Goal: Task Accomplishment & Management: Use online tool/utility

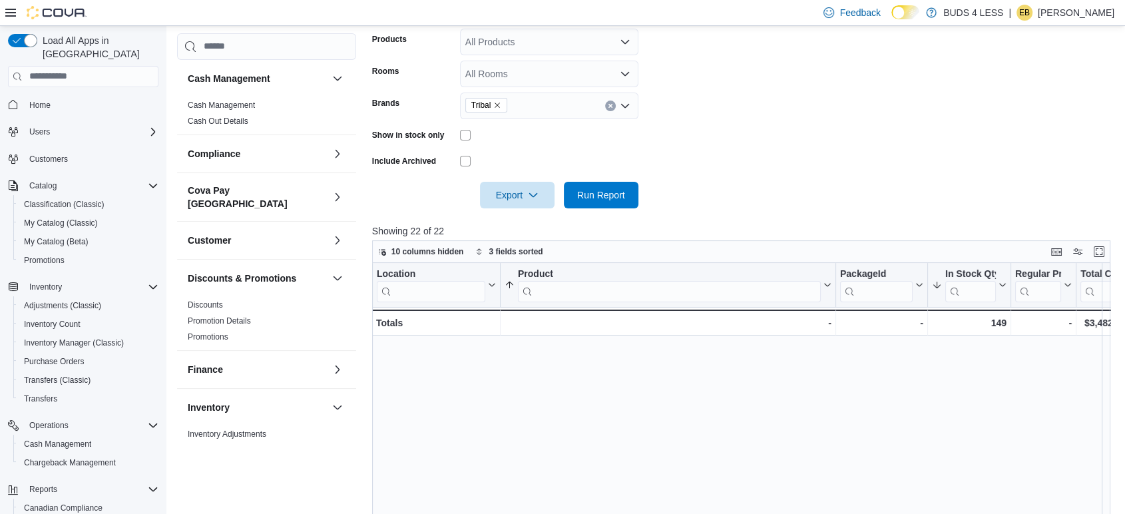
scroll to position [218, 0]
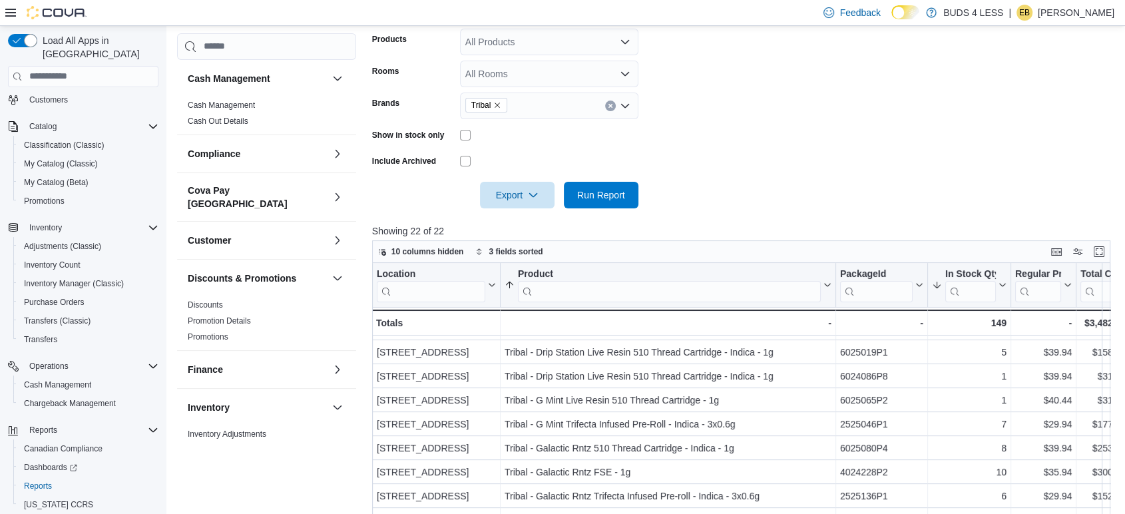
click at [610, 101] on button "Clear input" at bounding box center [610, 105] width 11 height 11
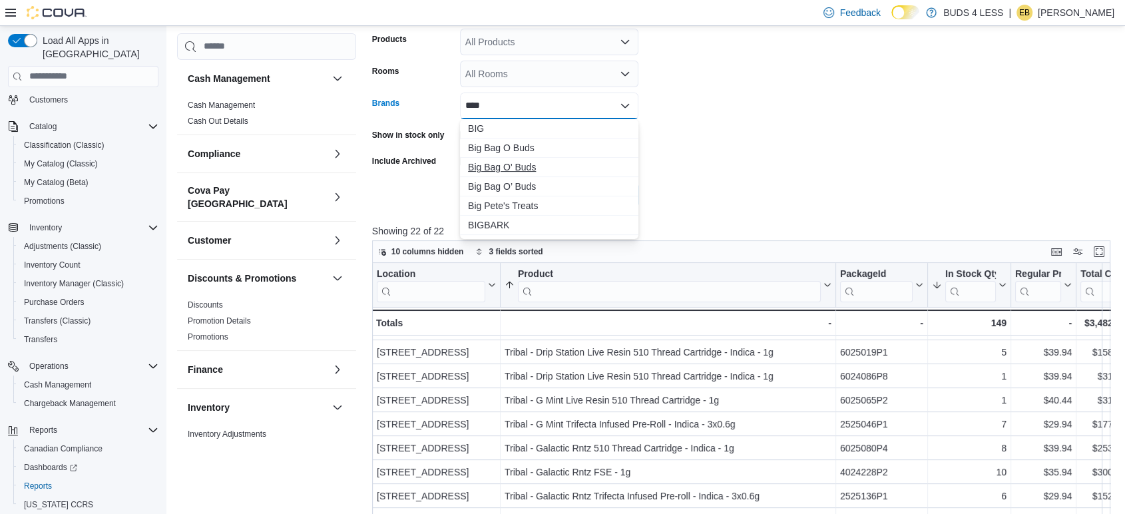
type input "***"
click at [562, 159] on button "Big Bag O' Buds" at bounding box center [549, 167] width 178 height 19
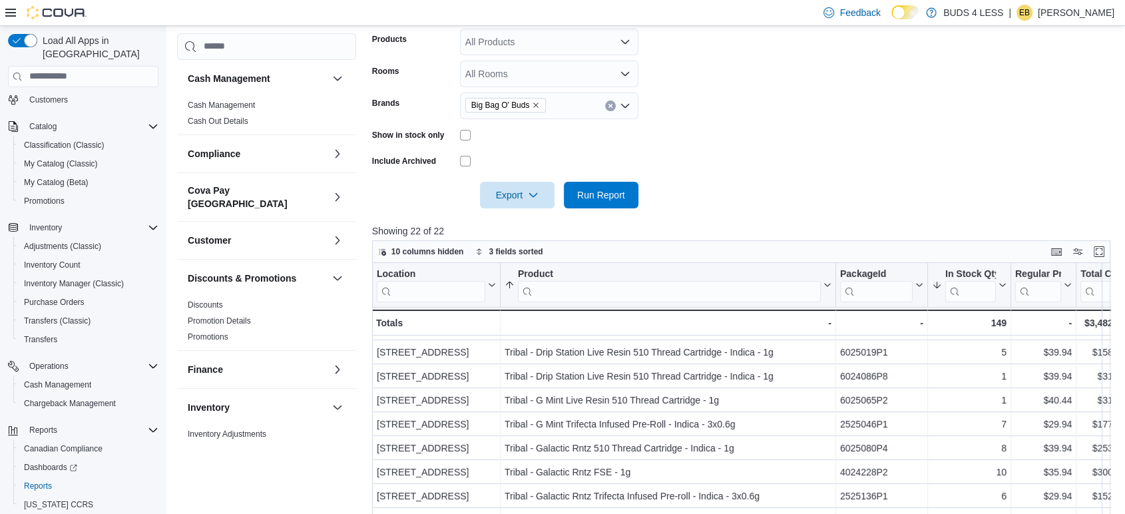
click at [691, 173] on div at bounding box center [745, 176] width 746 height 11
click at [623, 188] on span "Run Report" at bounding box center [601, 194] width 59 height 27
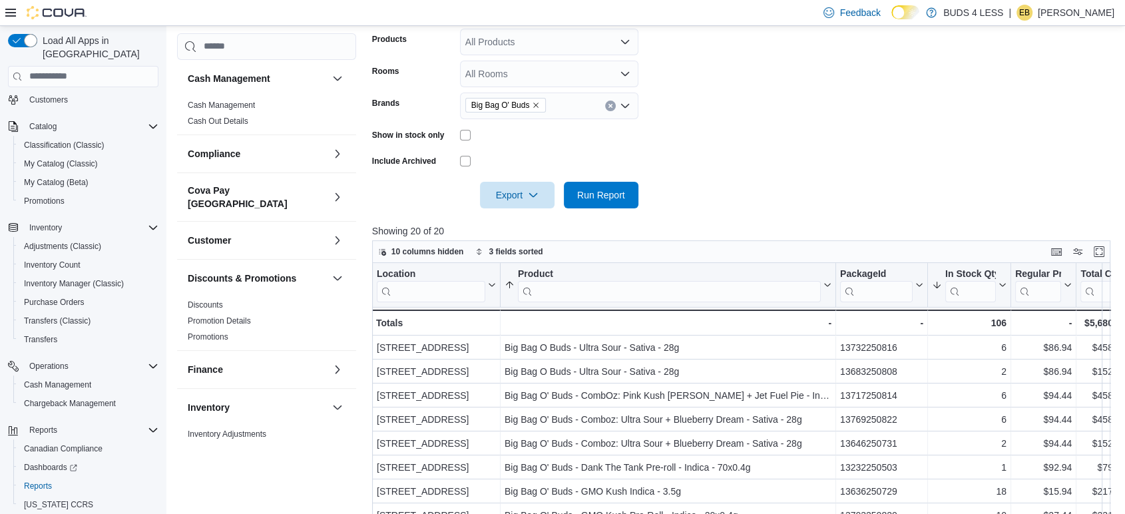
click at [608, 106] on icon "Clear input" at bounding box center [609, 105] width 3 height 3
type input "******"
click at [567, 126] on span "The Original Fraser Valley Weed Co." at bounding box center [549, 128] width 162 height 13
drag, startPoint x: 691, startPoint y: 175, endPoint x: 610, endPoint y: 194, distance: 83.3
click at [681, 177] on div at bounding box center [745, 176] width 746 height 11
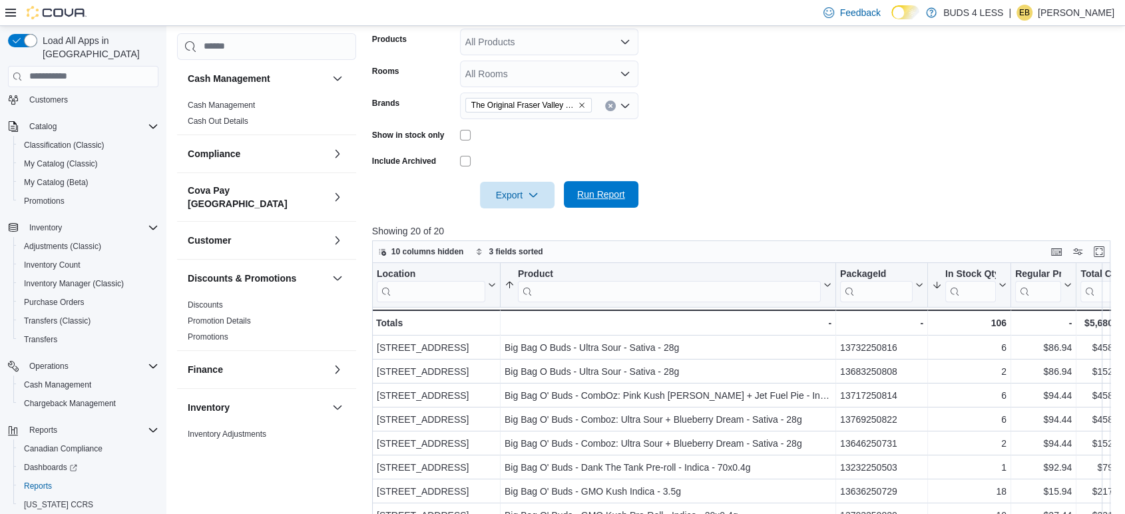
click at [610, 194] on span "Run Report" at bounding box center [601, 194] width 48 height 13
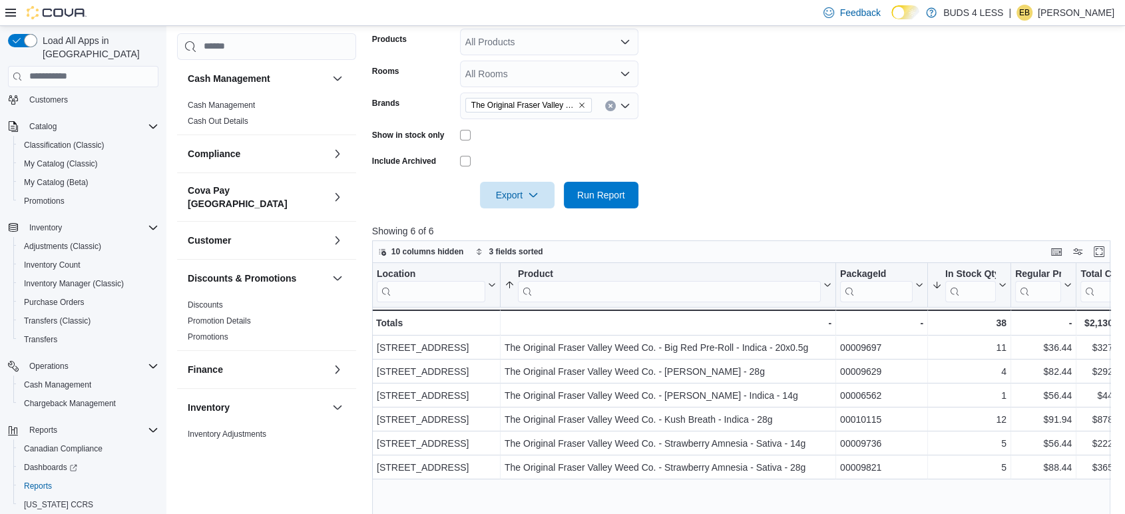
click at [610, 103] on icon "Clear input" at bounding box center [610, 105] width 5 height 5
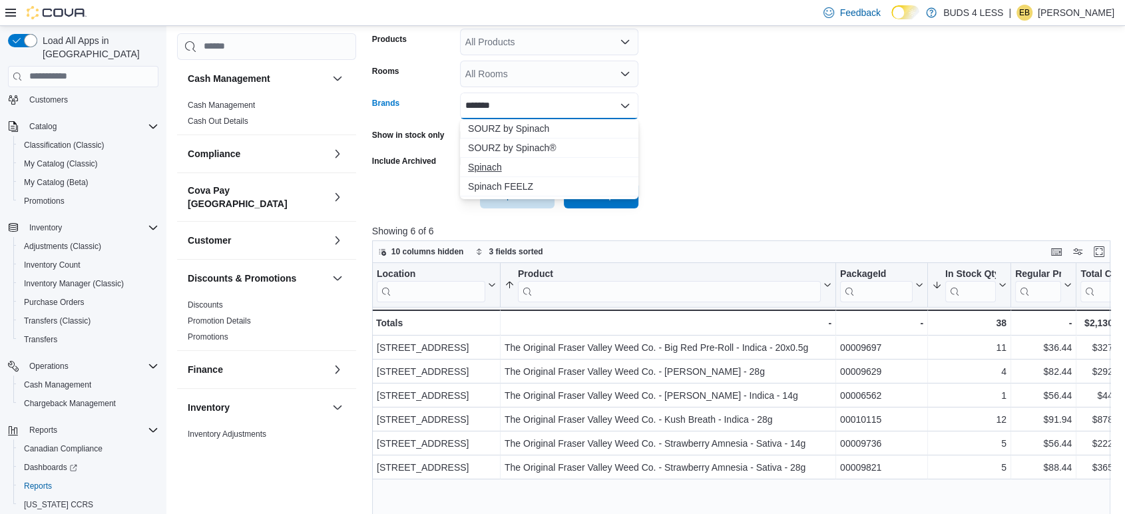
type input "*******"
click at [582, 162] on span "Spinach" at bounding box center [549, 166] width 162 height 13
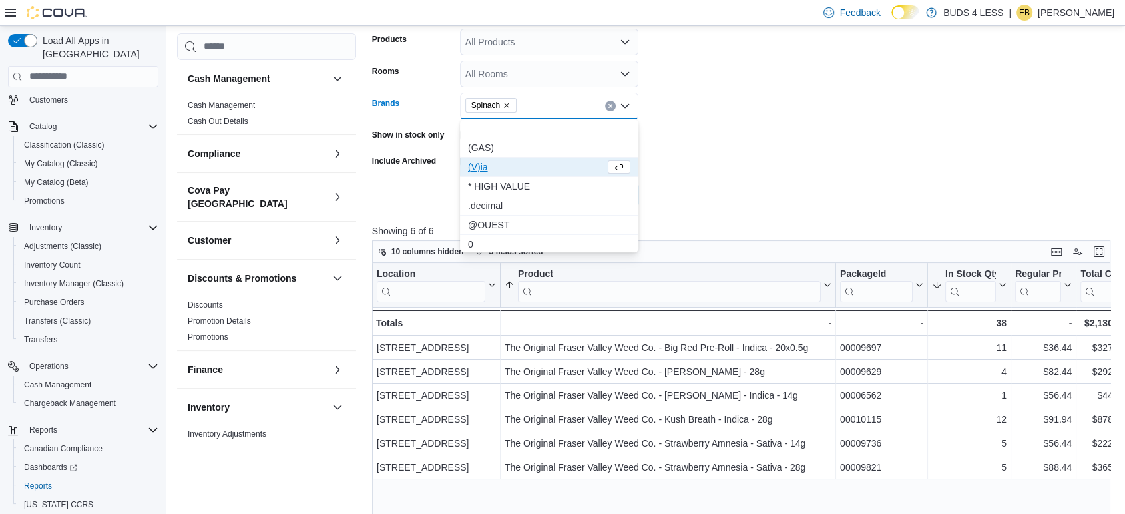
click at [668, 161] on form "Locations [STREET_ADDRESS] Classifications All Classifications Products All Pro…" at bounding box center [745, 79] width 746 height 260
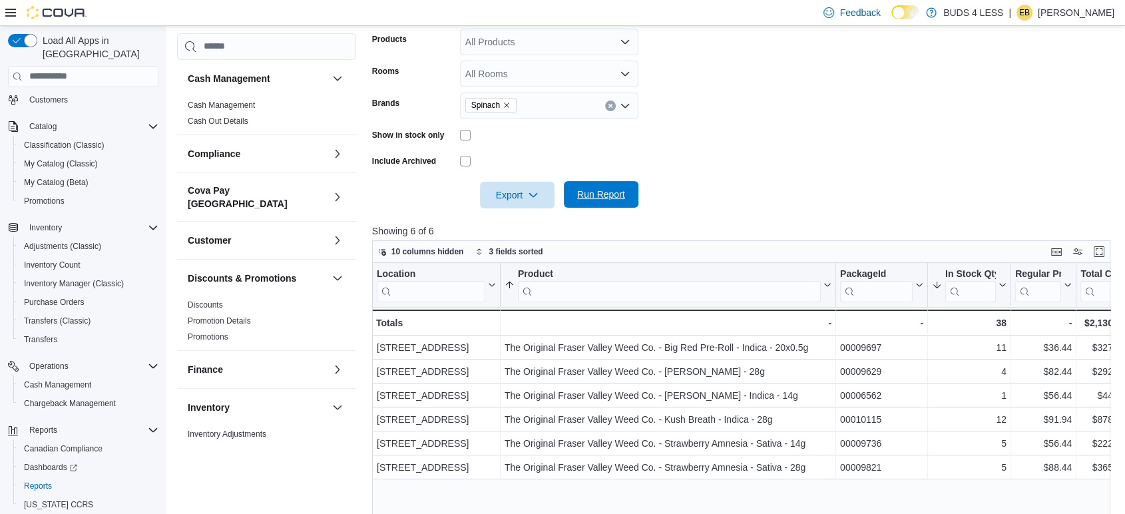
click at [622, 182] on span "Run Report" at bounding box center [601, 194] width 59 height 27
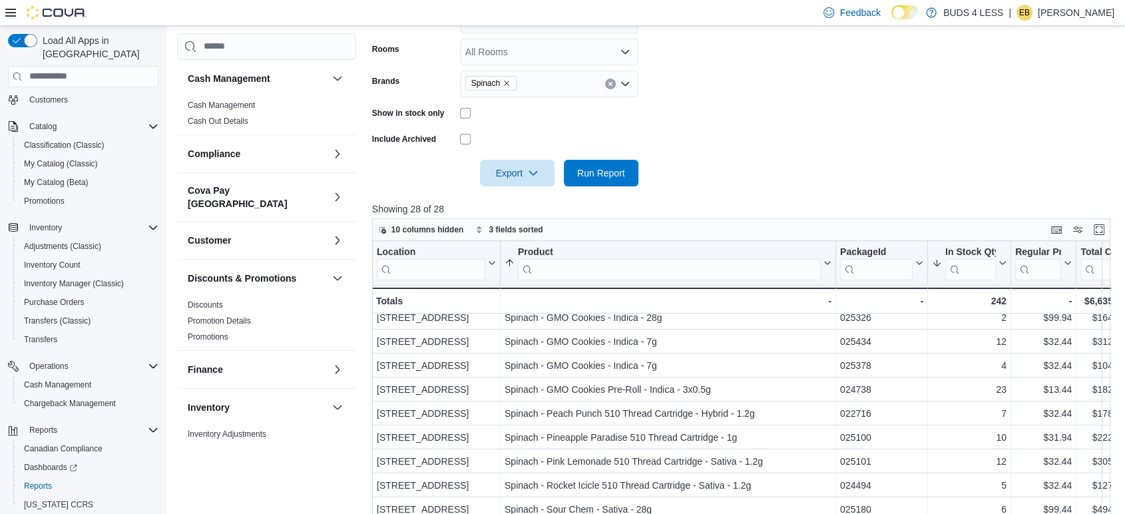
scroll to position [133, 0]
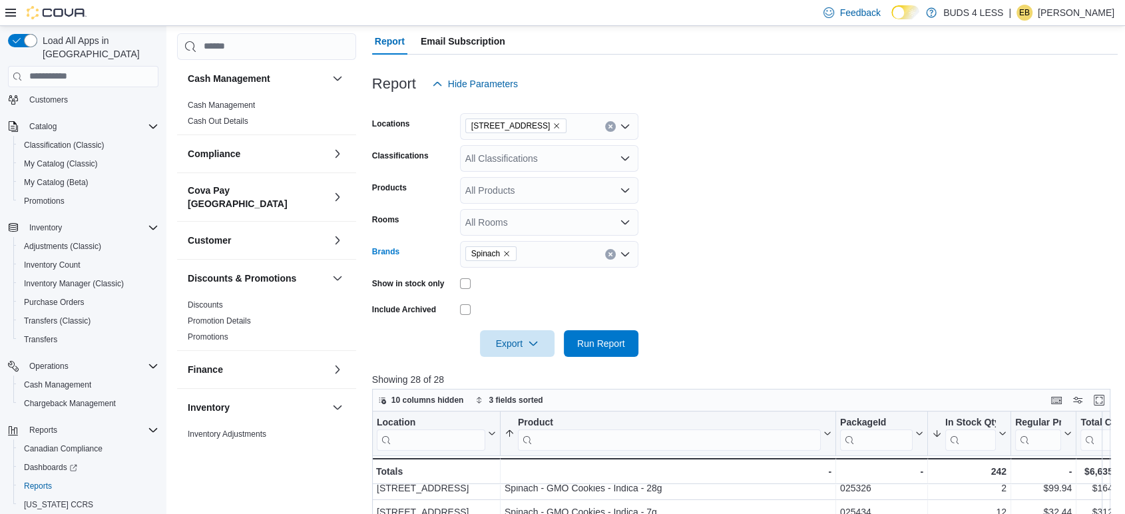
click at [610, 253] on icon "Clear input" at bounding box center [609, 253] width 3 height 3
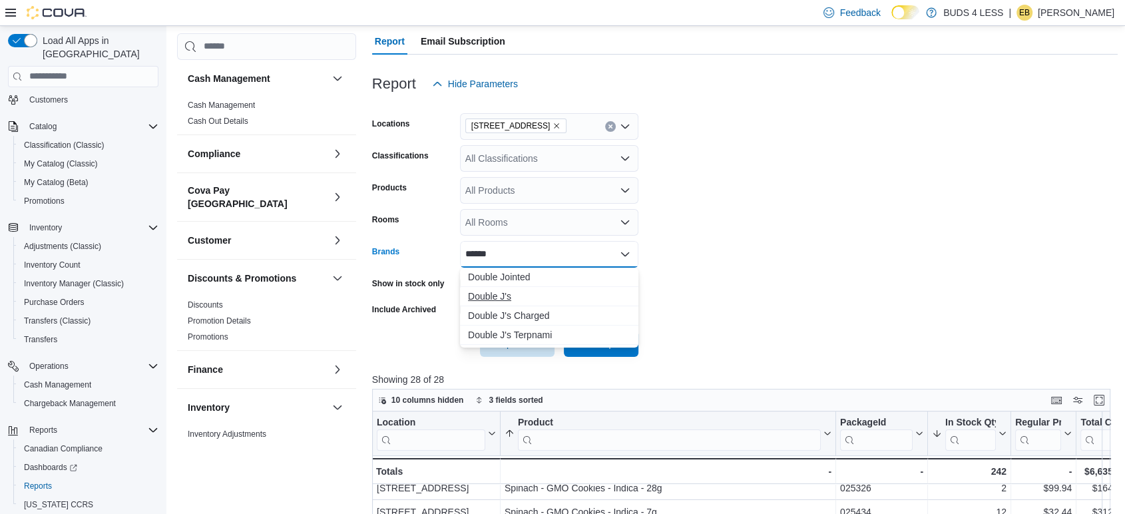
type input "******"
click at [534, 287] on button "Double J's" at bounding box center [549, 296] width 178 height 19
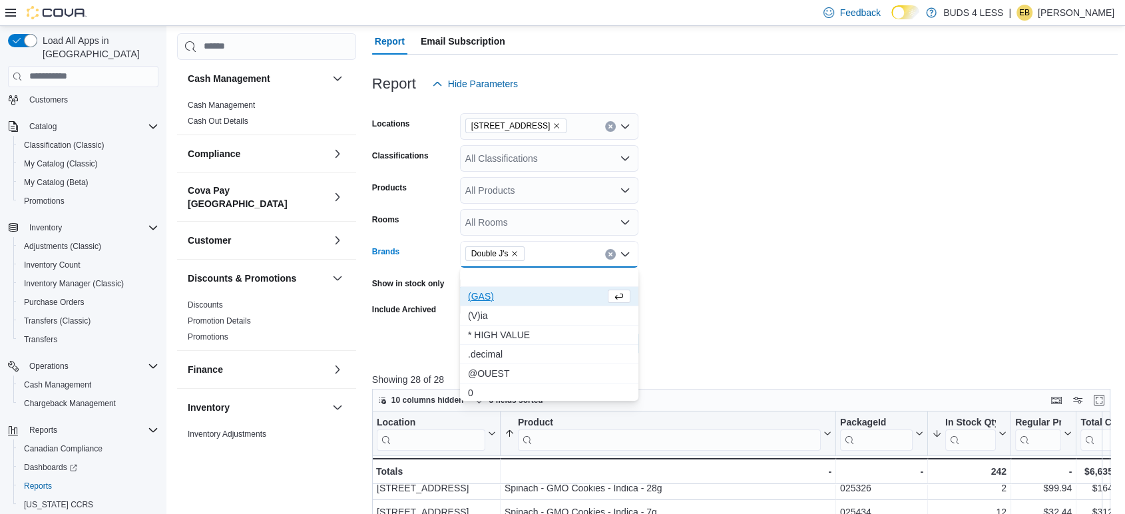
click at [695, 298] on form "Locations [STREET_ADDRESS] Classifications All Classifications Products All Pro…" at bounding box center [745, 227] width 746 height 260
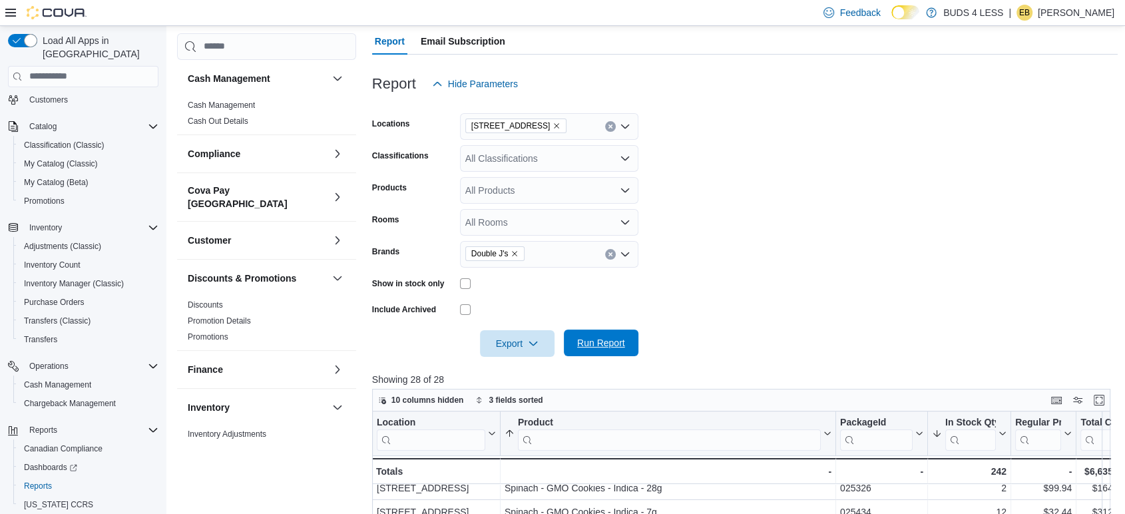
click at [602, 333] on span "Run Report" at bounding box center [601, 342] width 59 height 27
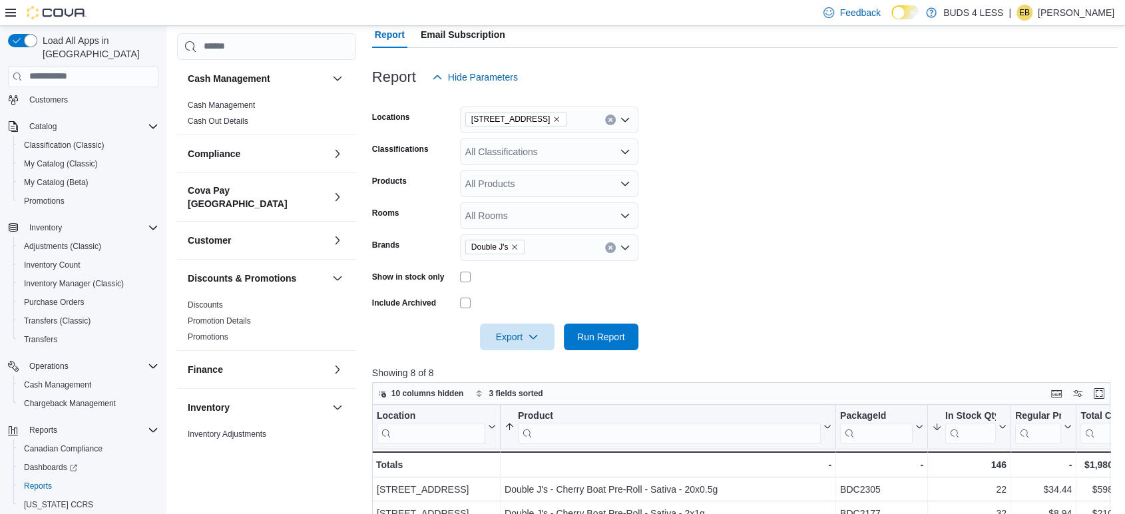
scroll to position [59, 0]
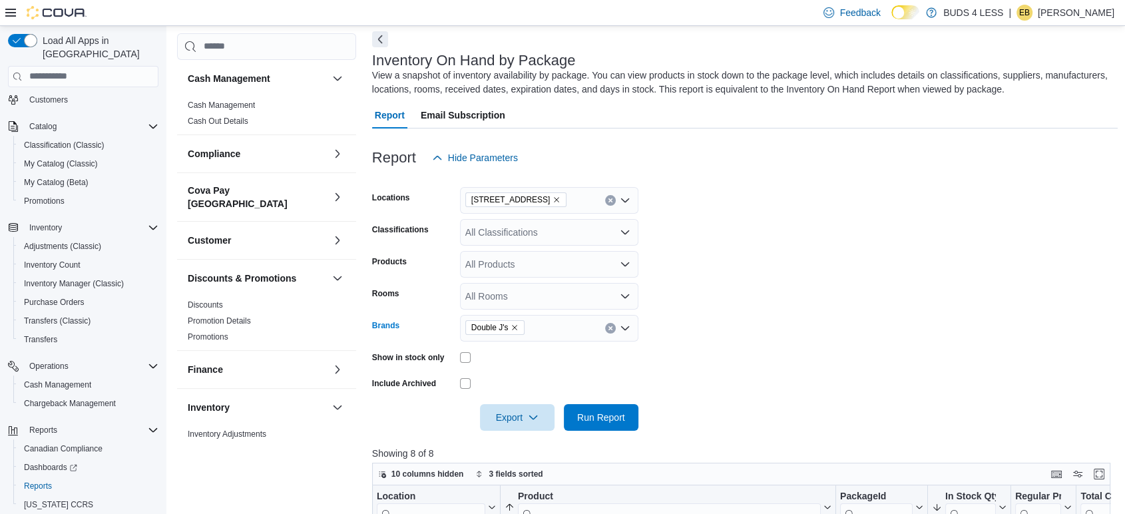
click at [609, 323] on button "Clear input" at bounding box center [610, 328] width 11 height 11
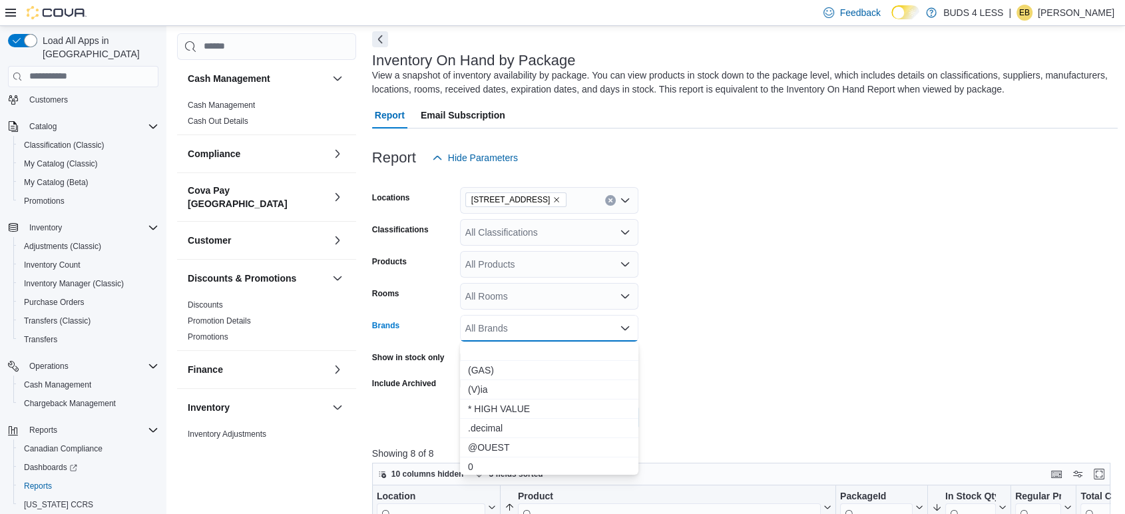
click at [622, 232] on icon "Open list of options" at bounding box center [625, 232] width 11 height 11
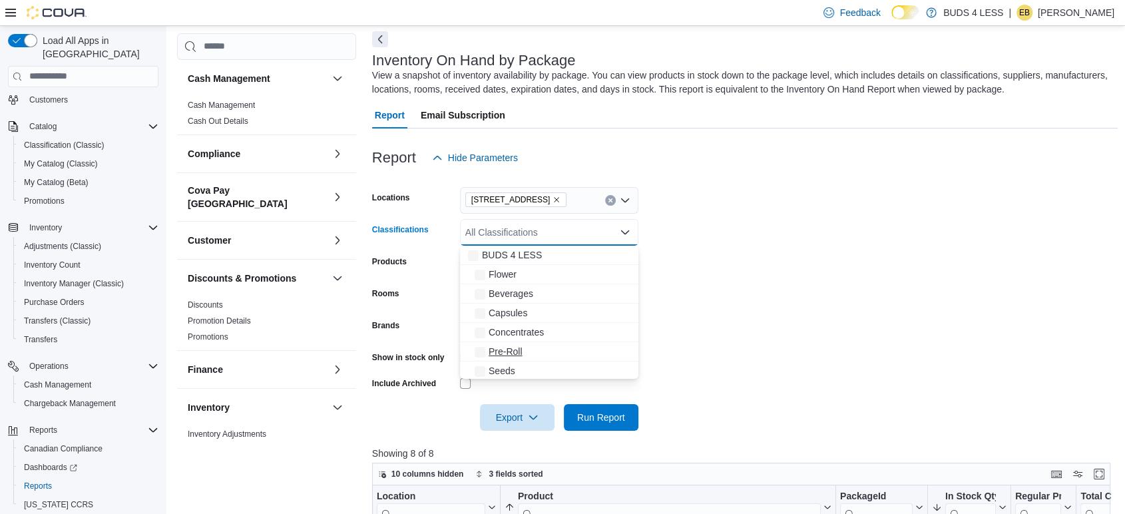
click at [535, 347] on div "Pre-Roll" at bounding box center [549, 351] width 162 height 13
click at [506, 325] on span "Concentrates" at bounding box center [515, 331] width 55 height 13
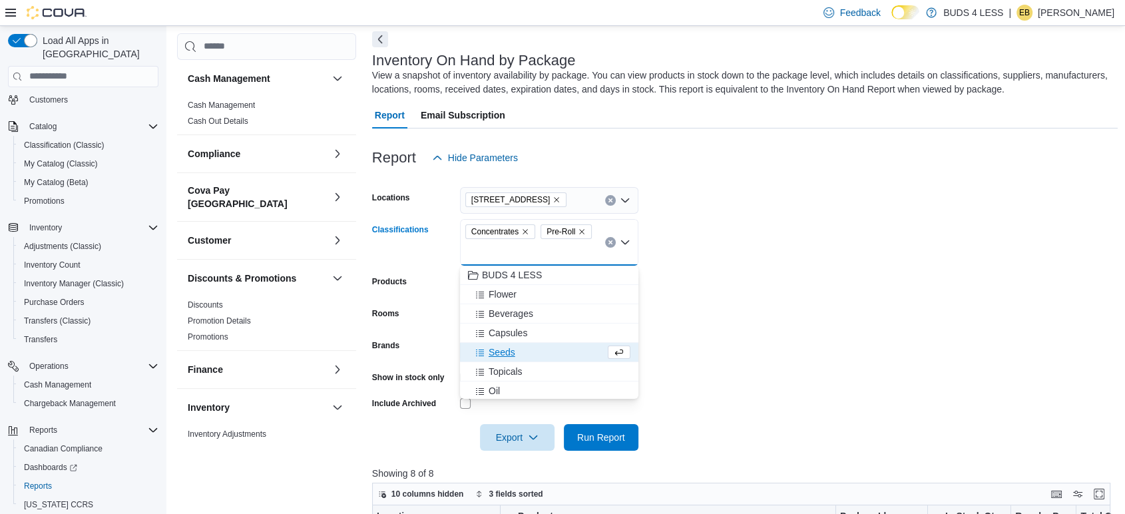
drag, startPoint x: 580, startPoint y: 227, endPoint x: 605, endPoint y: 233, distance: 25.3
click at [581, 228] on icon "Remove Pre-Roll from selection in this group" at bounding box center [582, 232] width 8 height 8
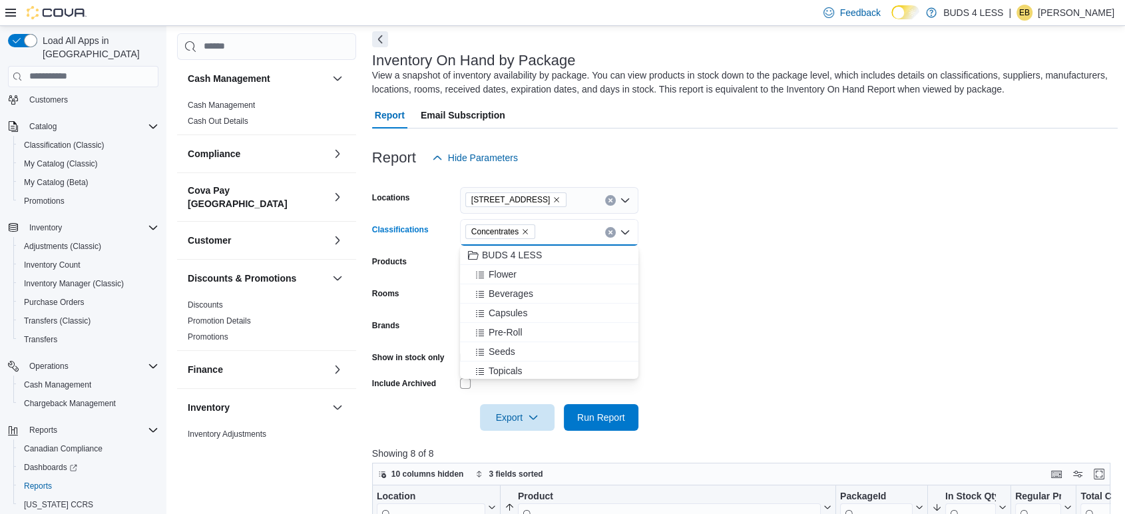
click at [711, 240] on form "Locations [STREET_ADDRESS] Classifications Concentrates Combo box. Selected. Co…" at bounding box center [745, 301] width 746 height 260
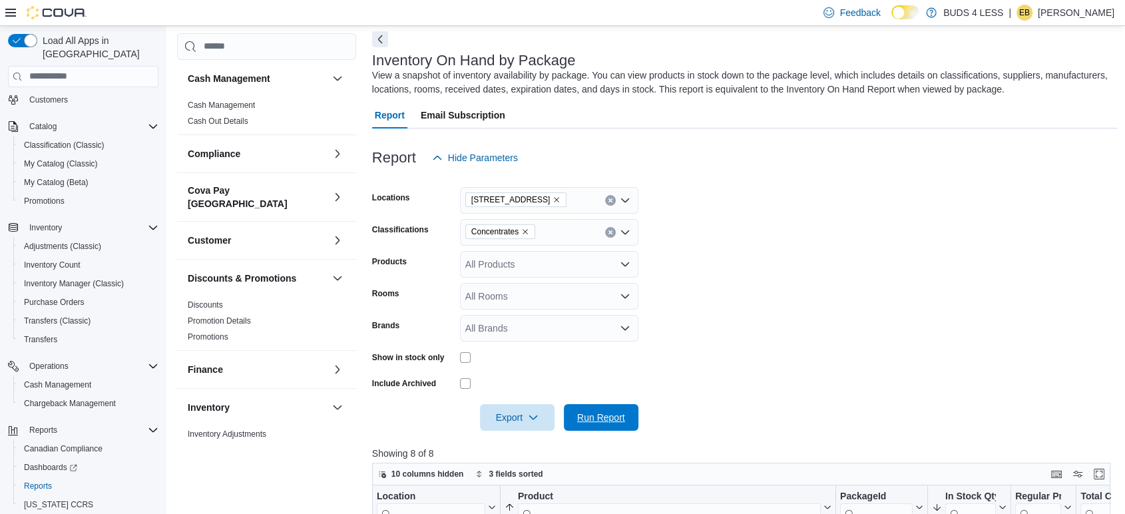
drag, startPoint x: 589, startPoint y: 414, endPoint x: 866, endPoint y: 261, distance: 316.3
click at [590, 414] on span "Run Report" at bounding box center [601, 417] width 48 height 13
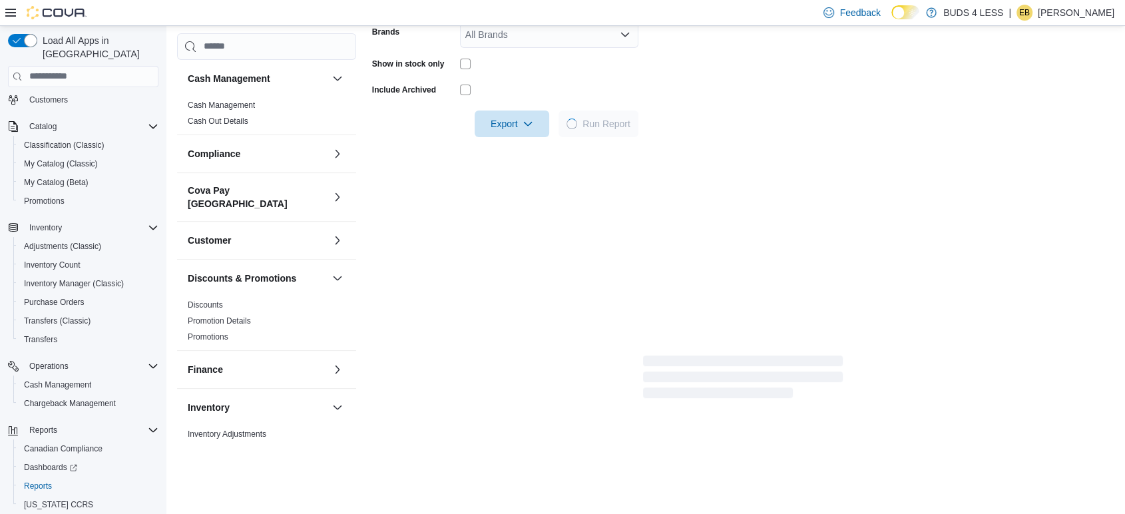
scroll to position [355, 0]
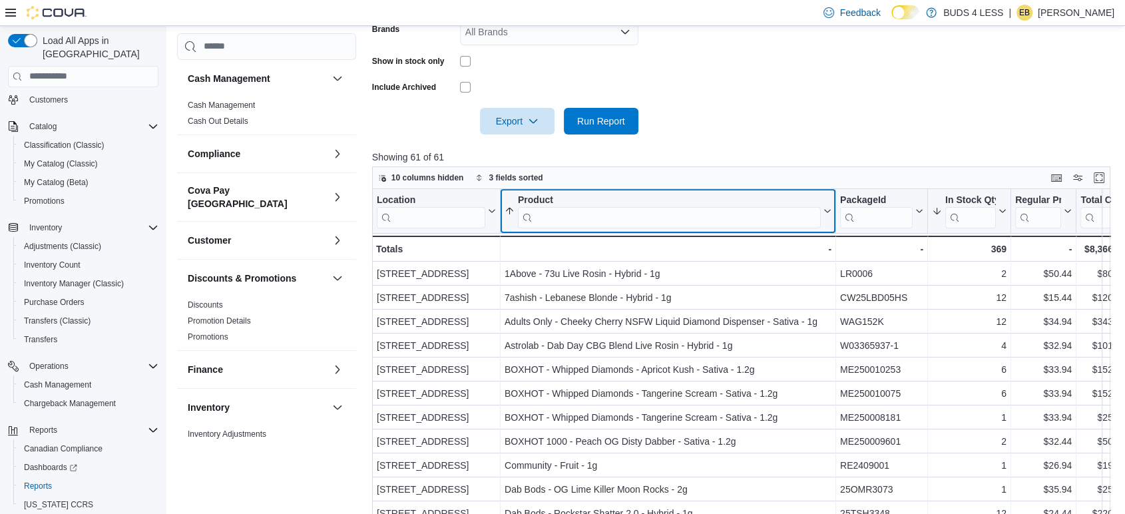
click at [580, 214] on input "search" at bounding box center [669, 216] width 303 height 21
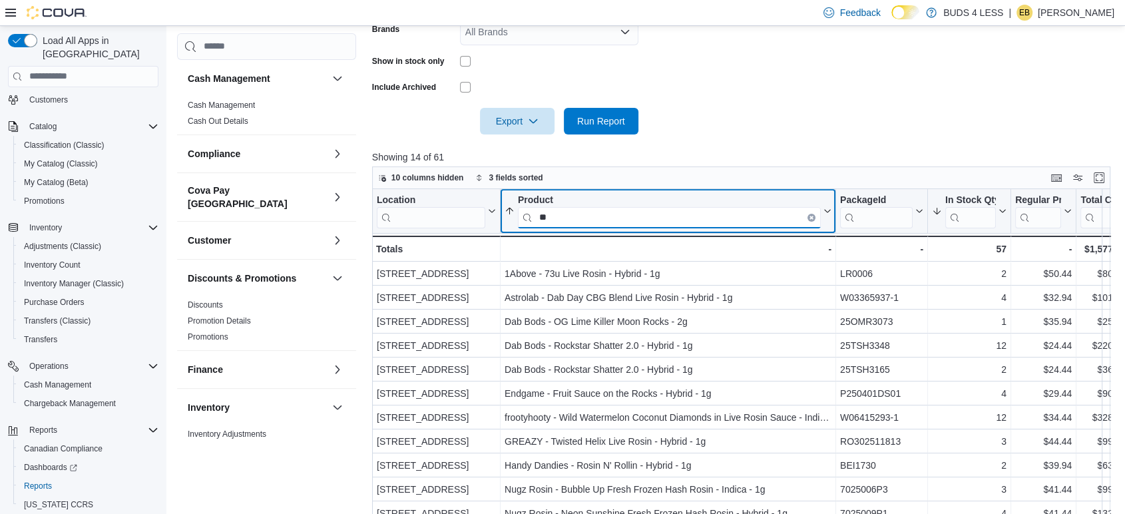
type input "*"
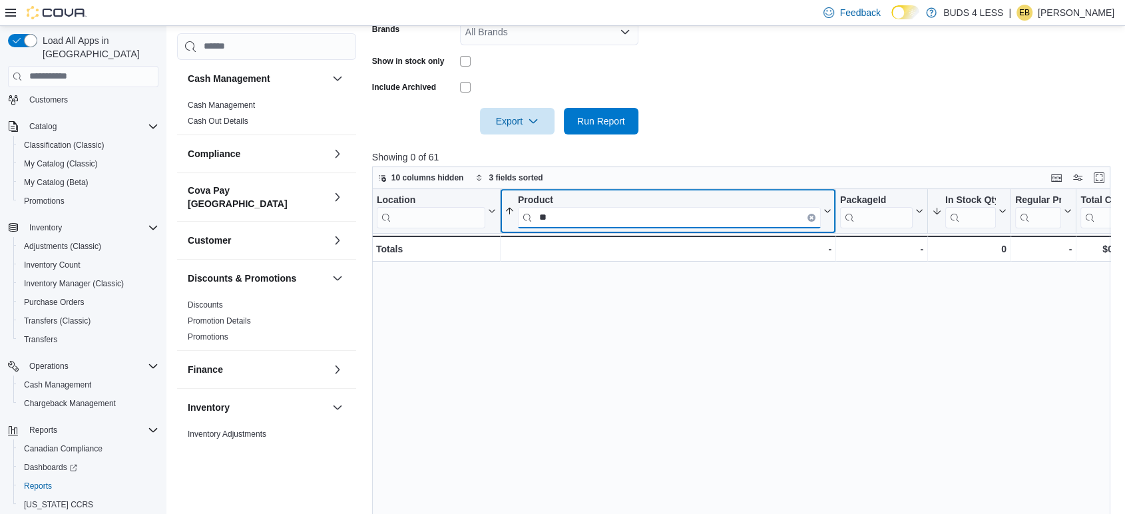
type input "*"
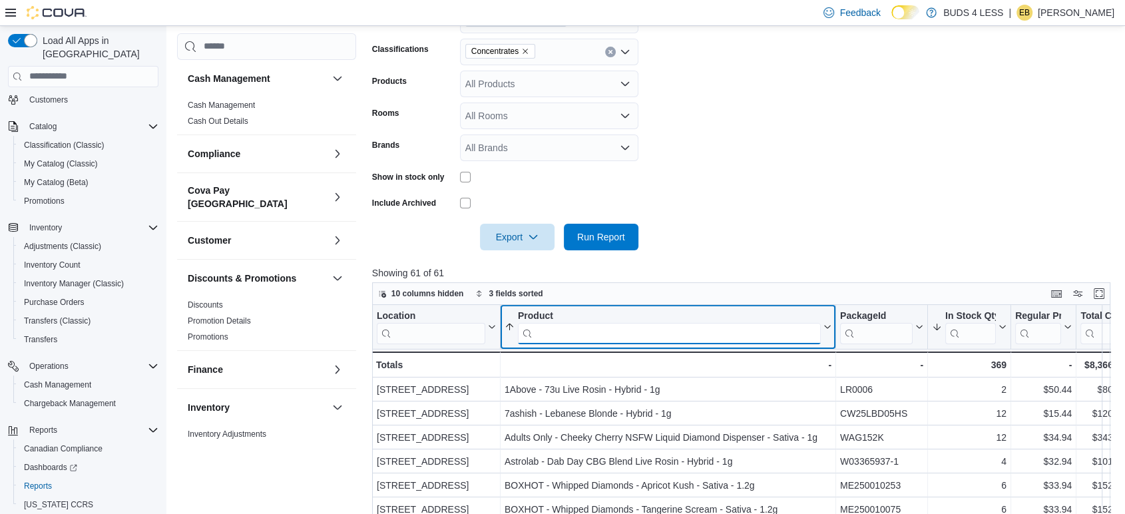
scroll to position [133, 0]
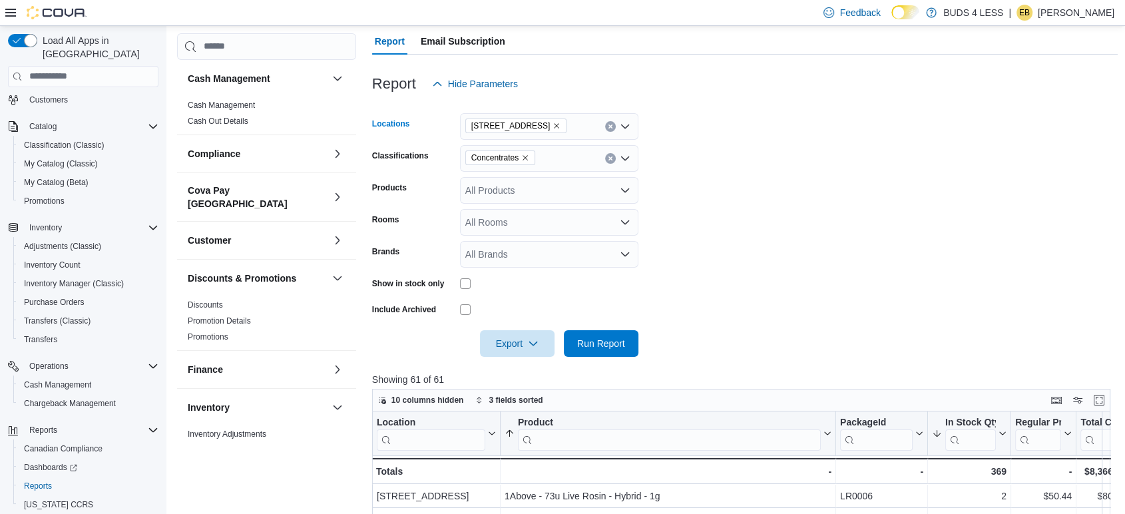
click at [608, 126] on icon "Clear input" at bounding box center [609, 125] width 3 height 3
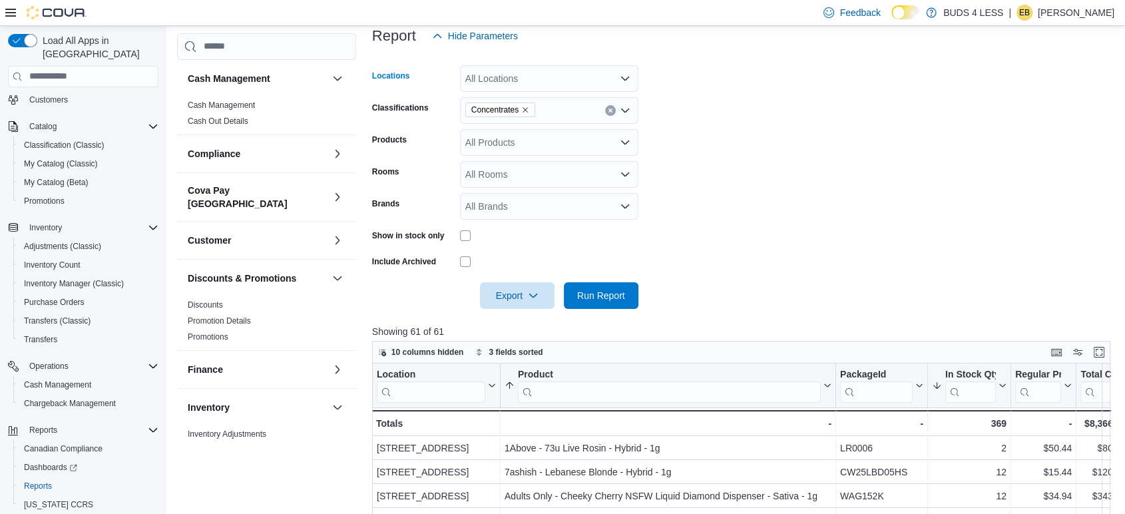
scroll to position [282, 0]
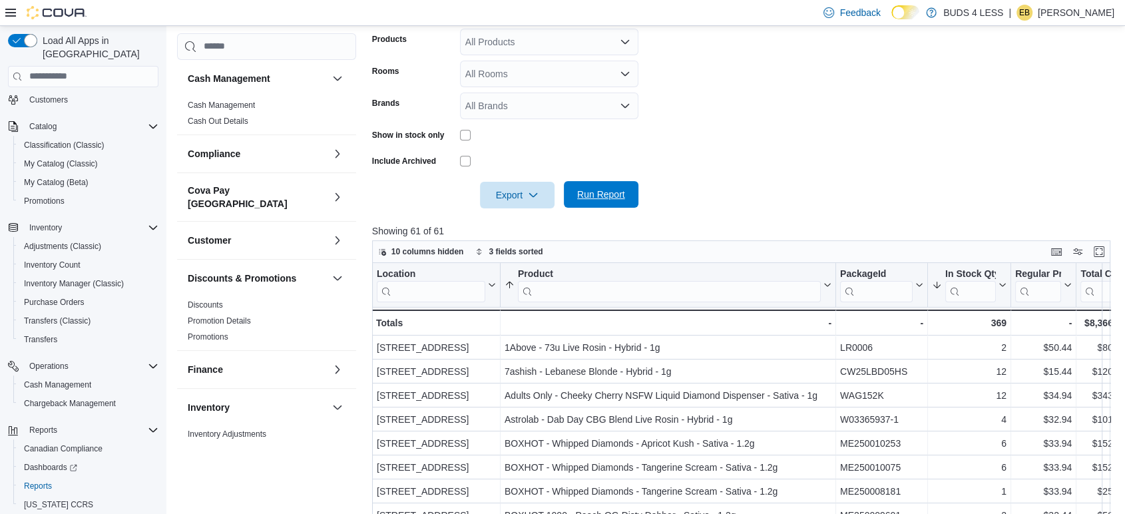
click at [618, 190] on span "Run Report" at bounding box center [601, 194] width 48 height 13
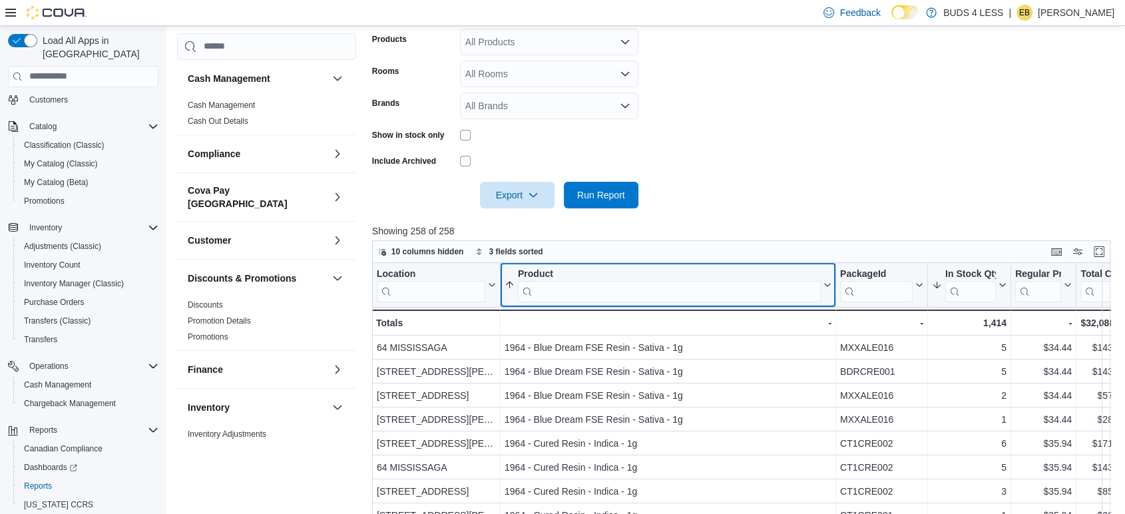
click at [570, 295] on input "search" at bounding box center [669, 290] width 303 height 21
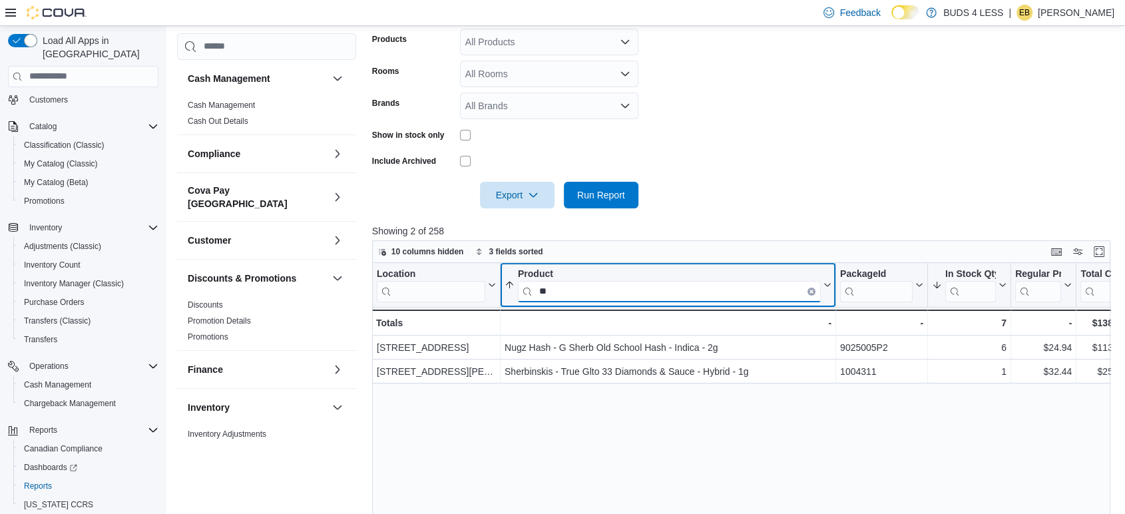
type input "*"
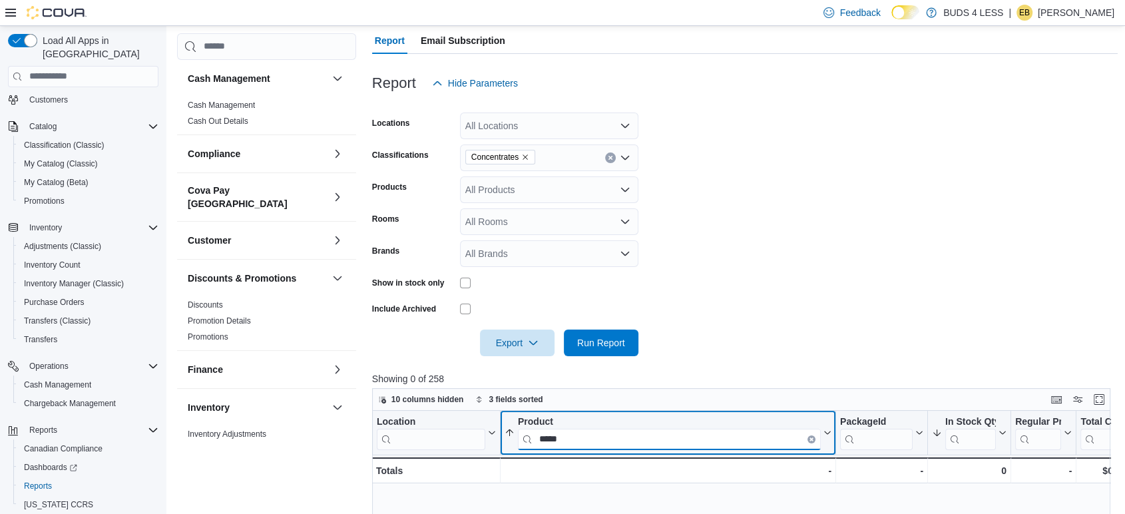
scroll to position [133, 0]
type input "*"
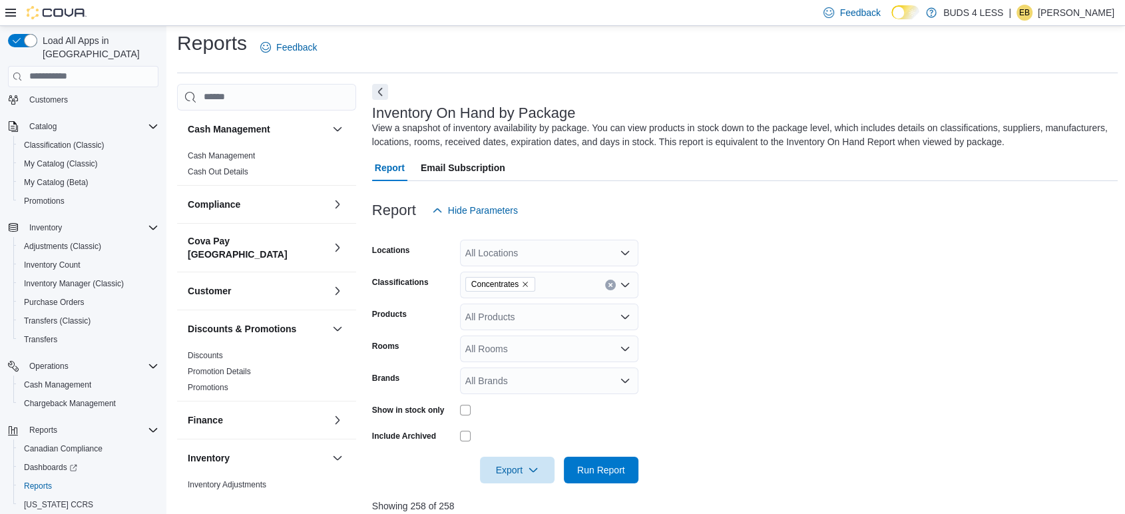
scroll to position [0, 0]
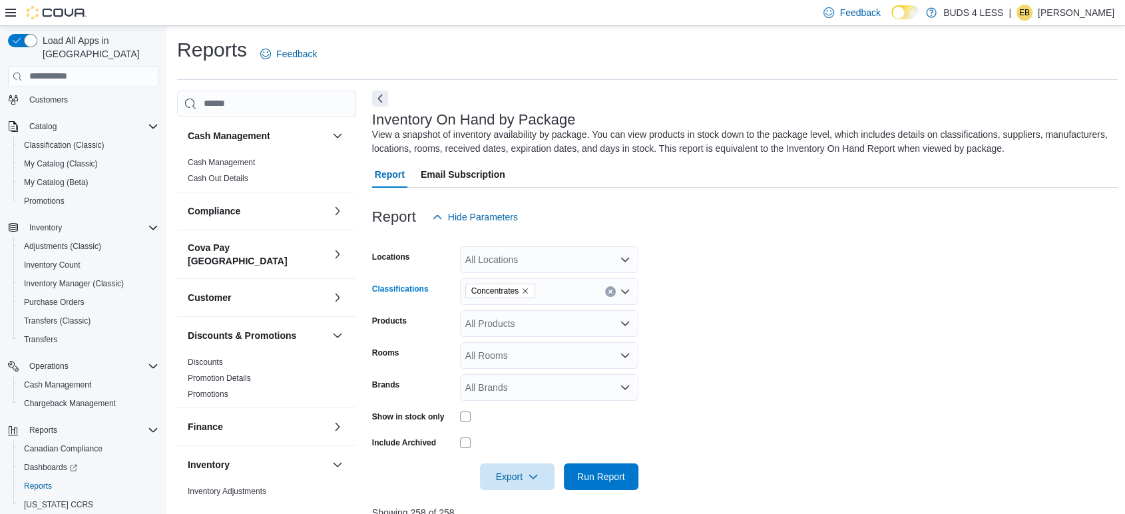
click at [608, 290] on icon "Clear input" at bounding box center [610, 291] width 5 height 5
click at [602, 483] on span "Run Report" at bounding box center [601, 476] width 59 height 27
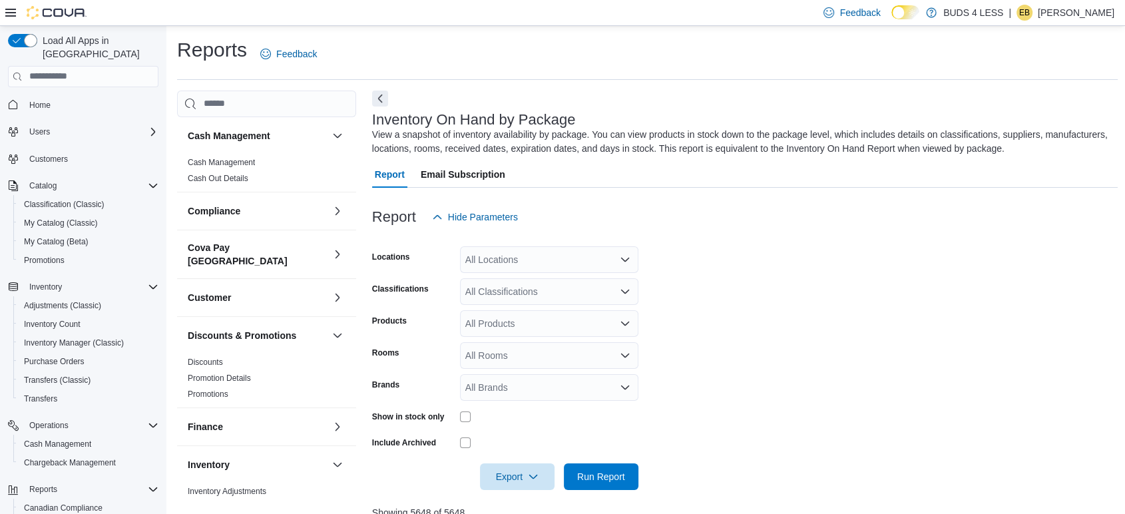
click at [59, 96] on span "Home" at bounding box center [91, 104] width 134 height 17
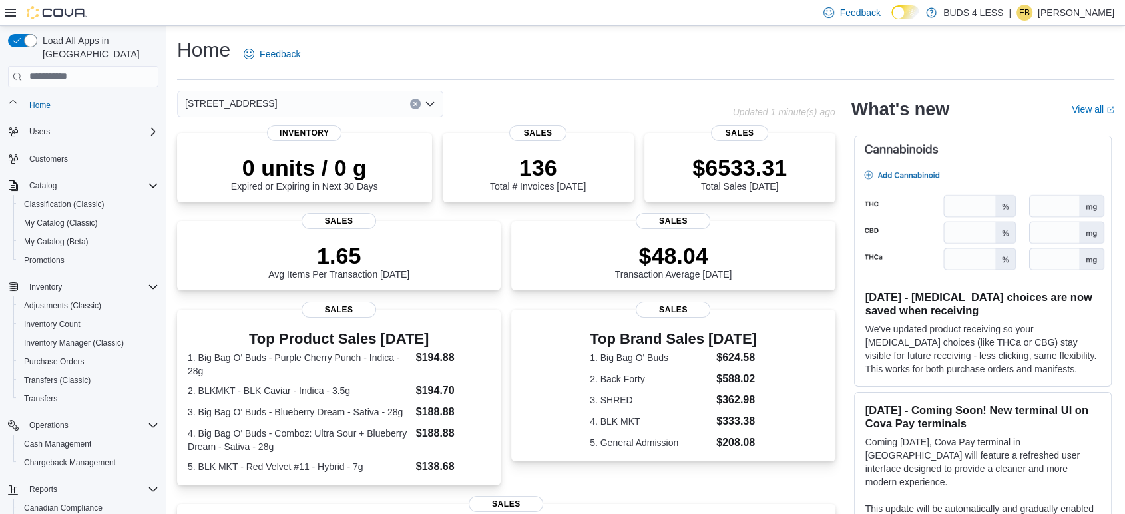
click at [428, 102] on icon "Open list of options" at bounding box center [430, 103] width 11 height 11
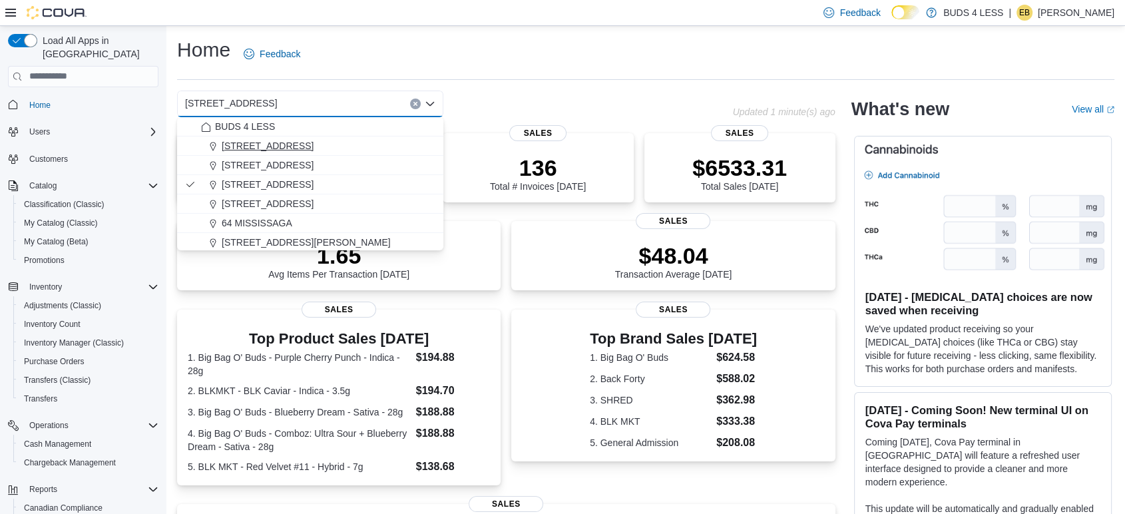
click at [288, 149] on span "[STREET_ADDRESS]" at bounding box center [268, 145] width 92 height 13
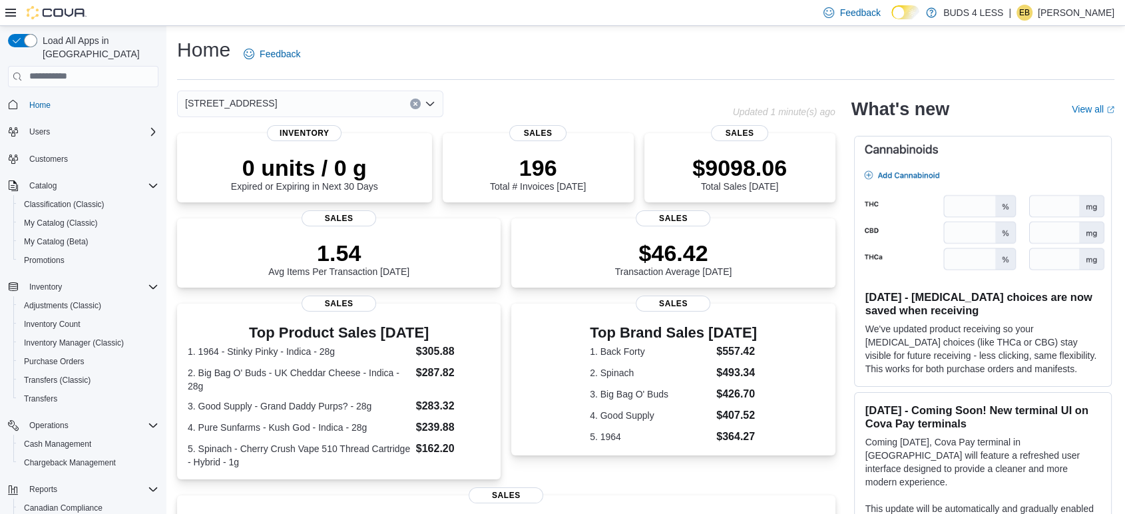
click at [430, 105] on icon "Open list of options" at bounding box center [430, 103] width 8 height 4
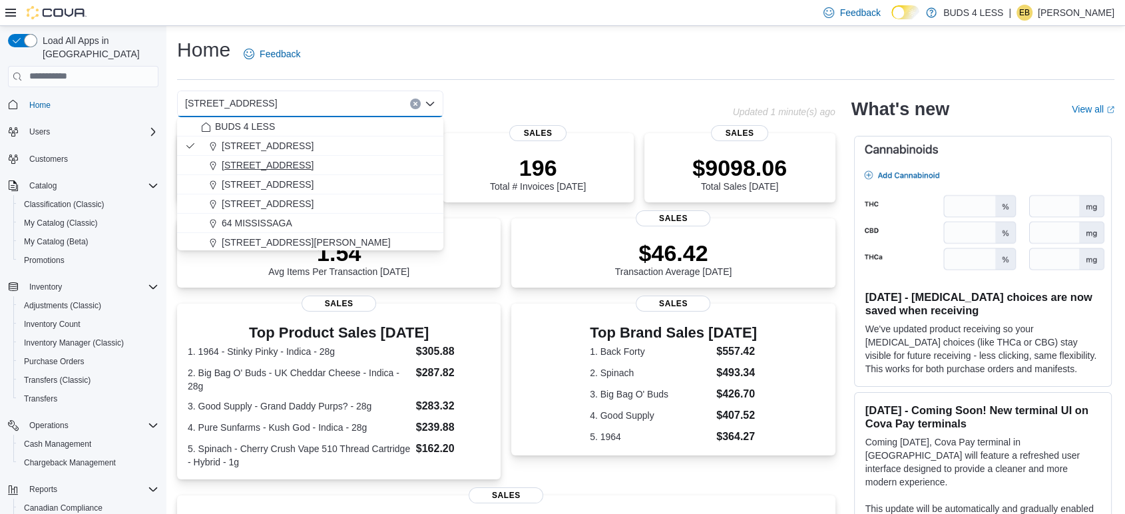
click at [365, 174] on button "[STREET_ADDRESS]" at bounding box center [310, 165] width 266 height 19
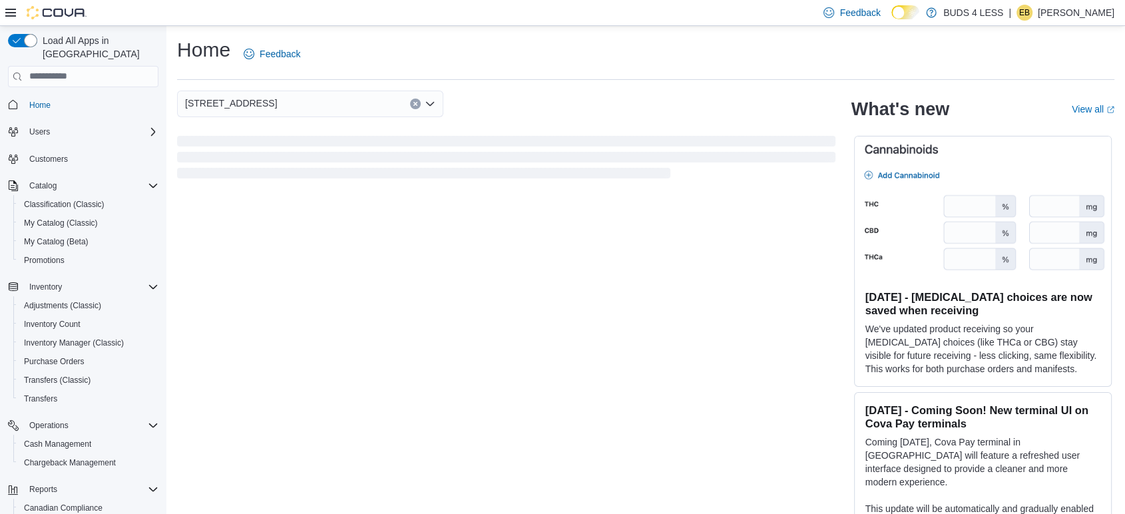
click at [435, 100] on div "[STREET_ADDRESS] Combo box. Selected. [STREET_ADDRESS] Press Backspace to delet…" at bounding box center [310, 104] width 266 height 27
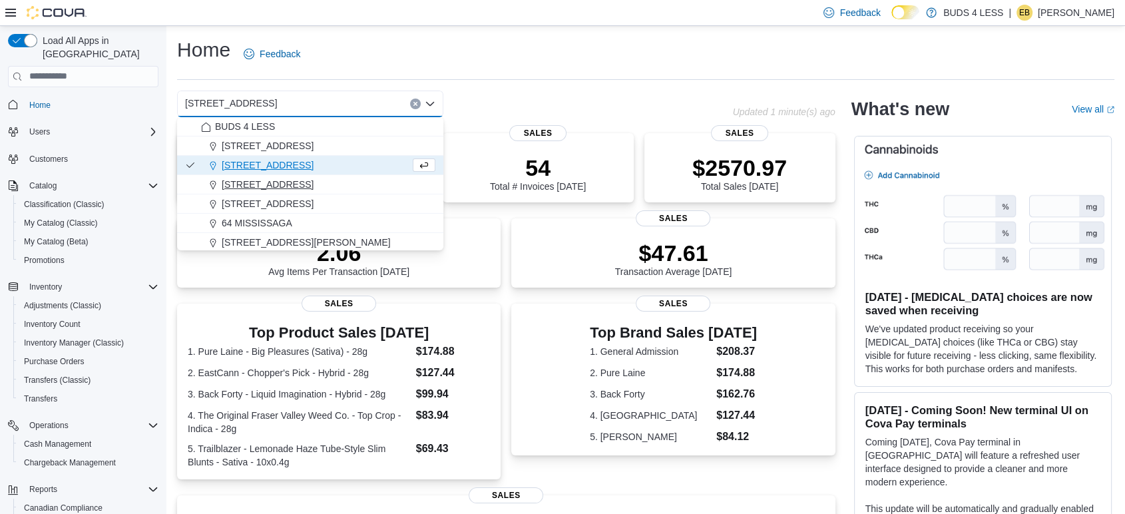
click at [367, 178] on div "[STREET_ADDRESS]" at bounding box center [318, 184] width 234 height 13
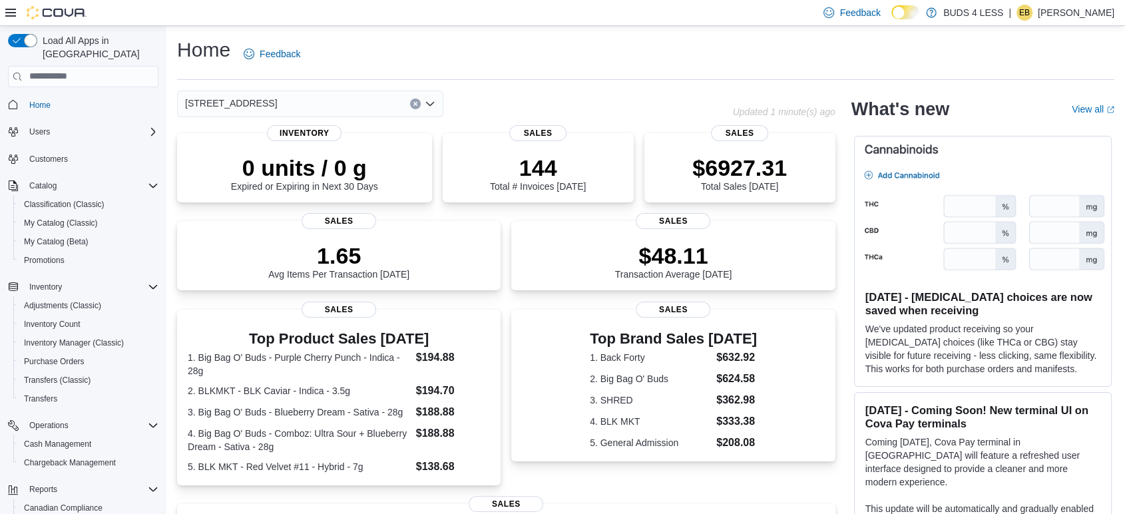
click at [1085, 13] on p "[PERSON_NAME]" at bounding box center [1076, 13] width 77 height 16
click at [1025, 132] on span "Sign Out" at bounding box center [1028, 127] width 36 height 13
